Goal: Find specific page/section: Find specific page/section

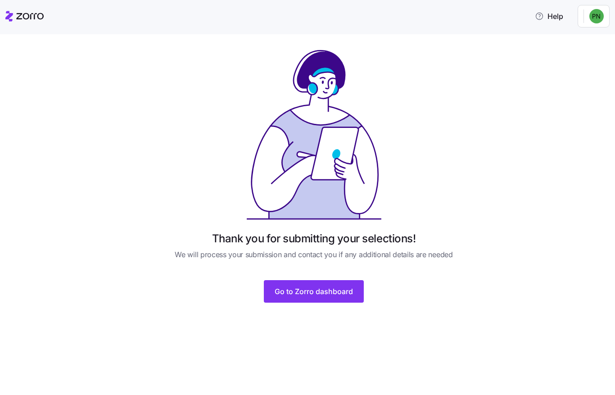
click at [323, 296] on span "Go to Zorro dashboard" at bounding box center [314, 291] width 78 height 11
